Goal: Transaction & Acquisition: Purchase product/service

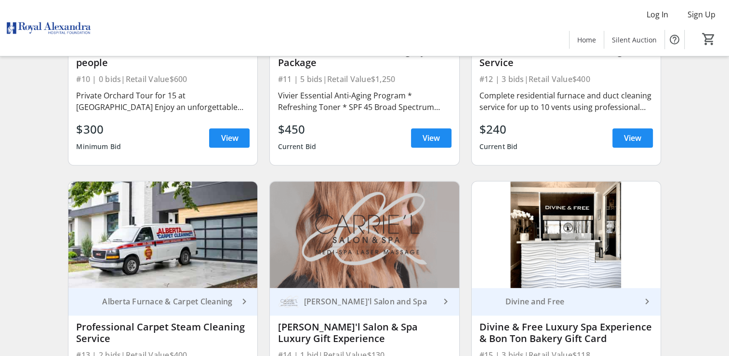
scroll to position [1157, 0]
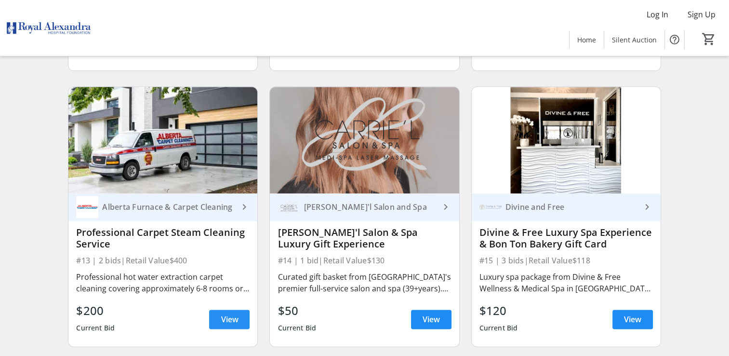
click at [225, 315] on span "View" at bounding box center [229, 319] width 17 height 12
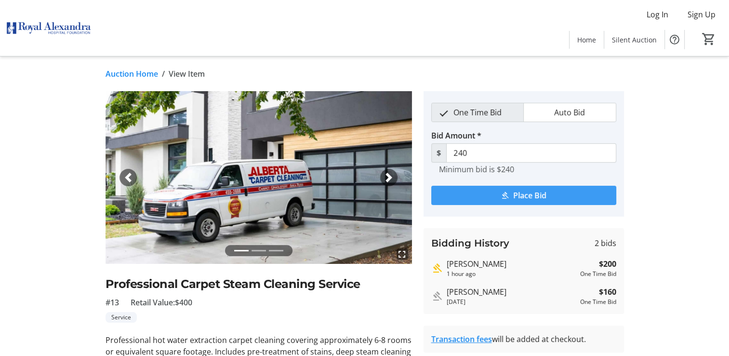
click at [505, 192] on mat-icon "submit" at bounding box center [505, 195] width 9 height 9
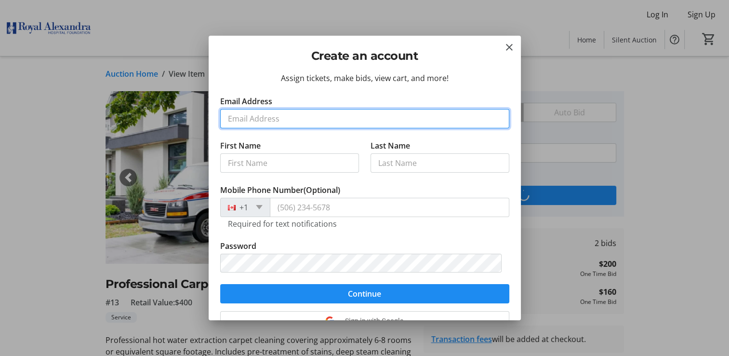
click at [239, 118] on input "Email Address" at bounding box center [364, 118] width 289 height 19
type input "[EMAIL_ADDRESS][DOMAIN_NAME]"
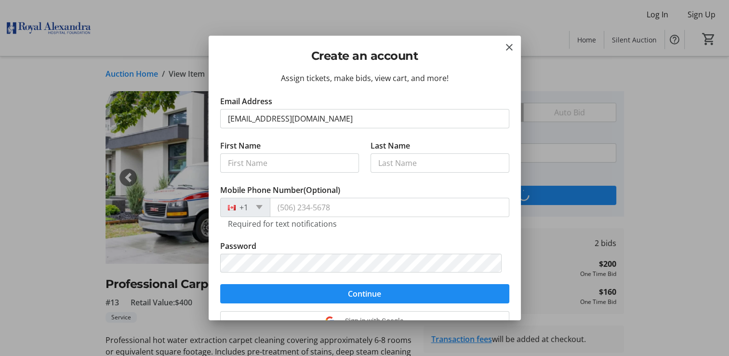
type input "[PERSON_NAME]"
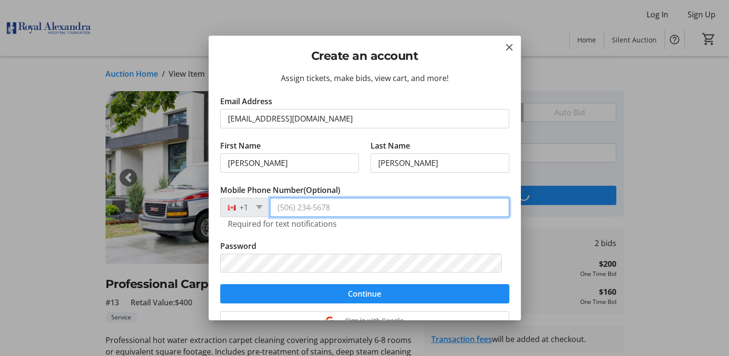
type input "[PHONE_NUMBER]"
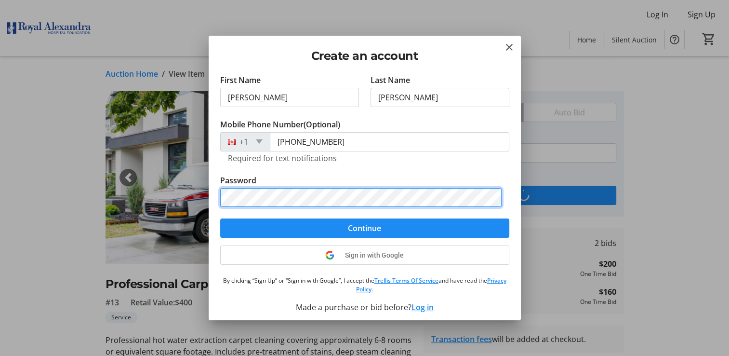
scroll to position [69, 0]
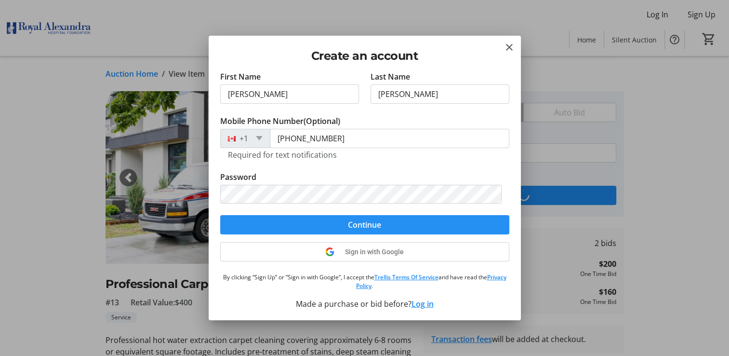
click at [406, 227] on span "submit" at bounding box center [364, 224] width 289 height 23
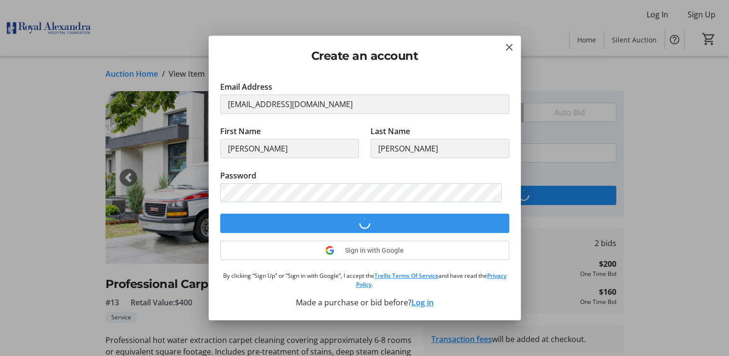
scroll to position [13, 0]
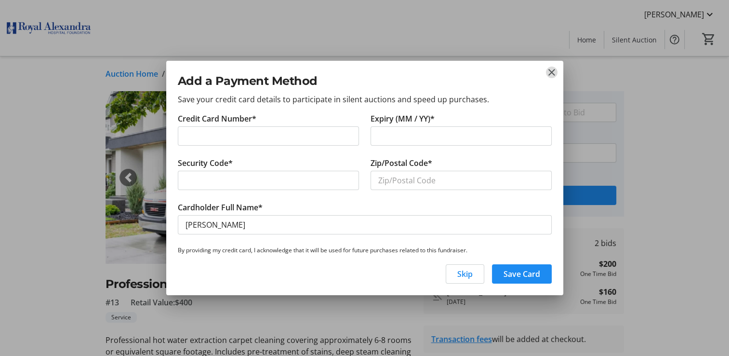
click at [549, 70] on mat-icon "close" at bounding box center [552, 73] width 12 height 12
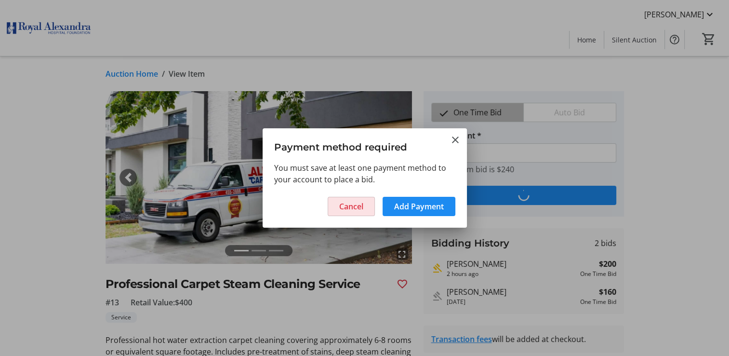
click at [349, 203] on span "Cancel" at bounding box center [351, 207] width 24 height 12
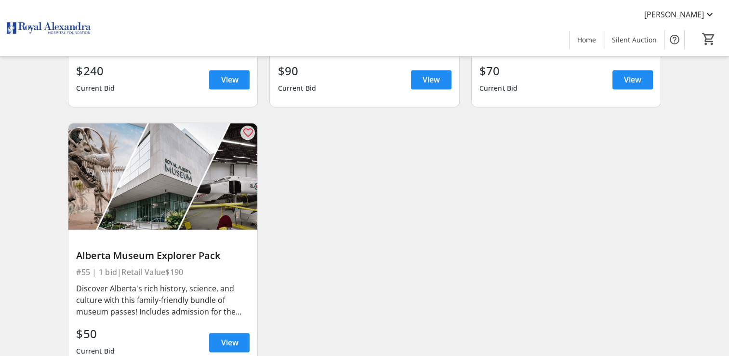
scroll to position [4984, 0]
